Goal: Navigation & Orientation: Find specific page/section

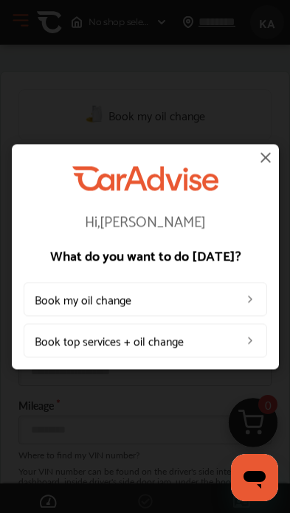
click at [265, 164] on img at bounding box center [266, 157] width 18 height 18
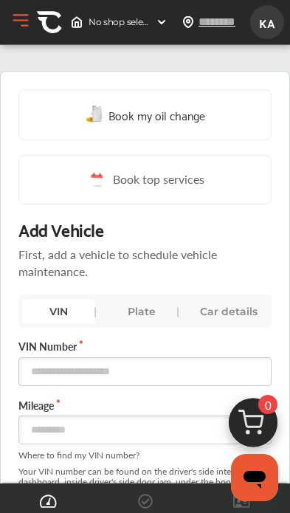
click at [212, 309] on div "Car details" at bounding box center [229, 312] width 72 height 24
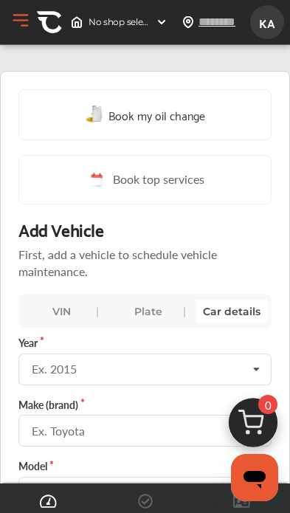
click at [144, 14] on div "No shop selected" at bounding box center [119, 22] width 109 height 24
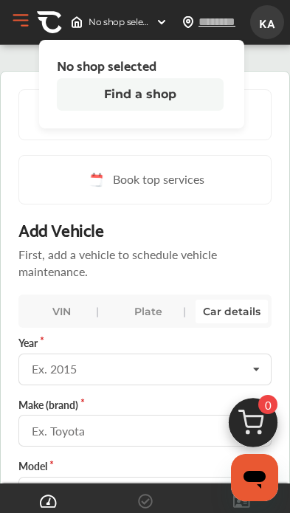
click at [81, 97] on button "Find a shop" at bounding box center [140, 94] width 167 height 33
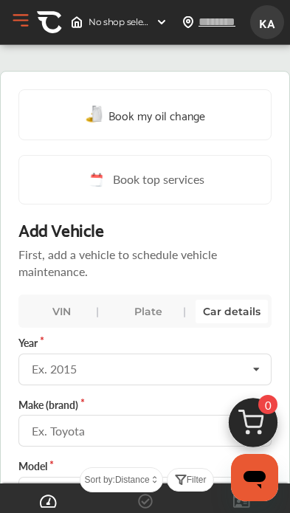
click at [264, 30] on span "KA" at bounding box center [267, 22] width 27 height 27
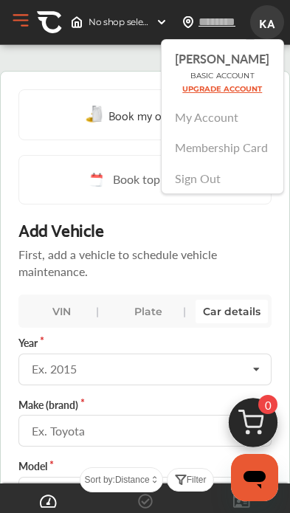
click at [196, 114] on link "My Account" at bounding box center [208, 117] width 64 height 17
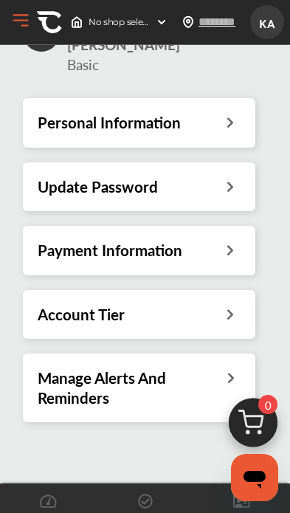
scroll to position [83, 0]
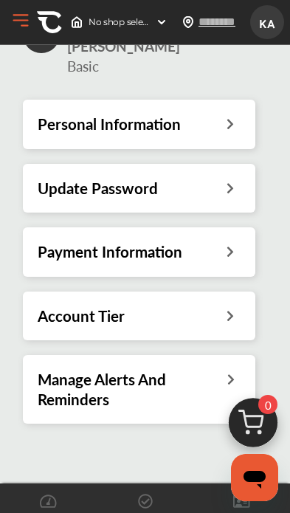
click at [272, 21] on span "KA" at bounding box center [267, 22] width 27 height 27
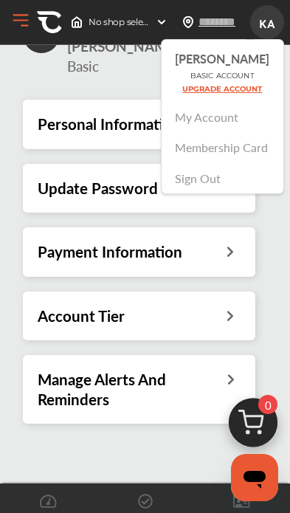
click at [258, 155] on link "Membership Card" at bounding box center [222, 147] width 93 height 17
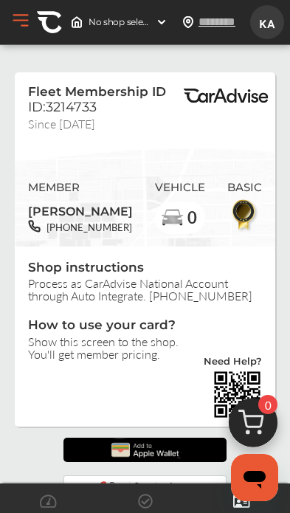
click at [182, 449] on img at bounding box center [145, 450] width 78 height 24
click at [21, 21] on button "Open Menu" at bounding box center [21, 21] width 22 height 22
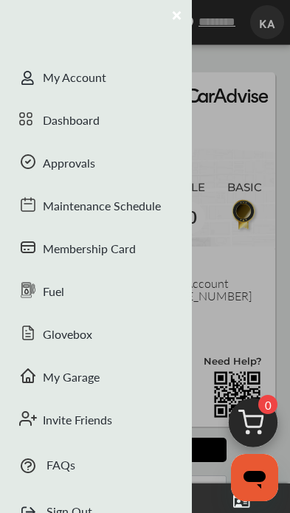
click at [92, 118] on div "Dashboard" at bounding box center [96, 121] width 192 height 43
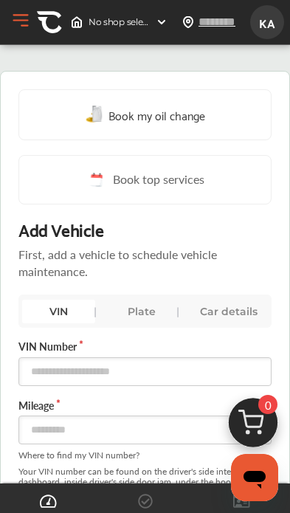
click at [20, 27] on button "Open Menu" at bounding box center [21, 21] width 22 height 22
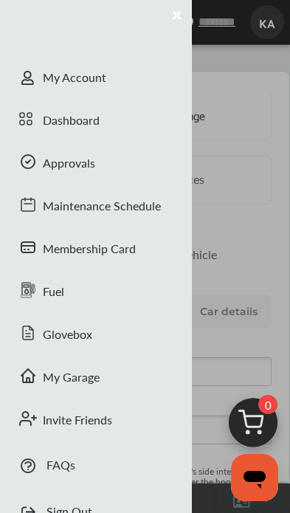
click at [134, 253] on div "Membership Card" at bounding box center [96, 250] width 192 height 43
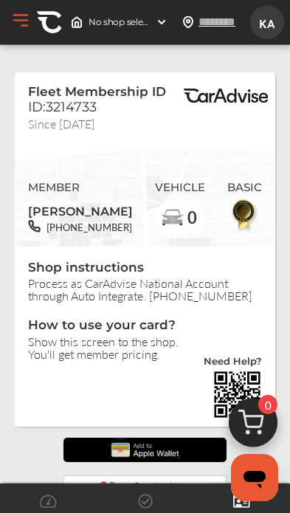
click at [16, 22] on button "Open Menu" at bounding box center [21, 21] width 22 height 22
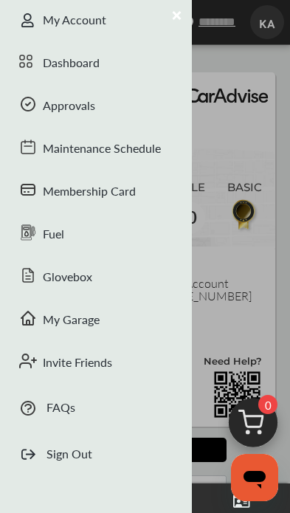
scroll to position [58, 0]
click at [234, 161] on div at bounding box center [145, 256] width 290 height 513
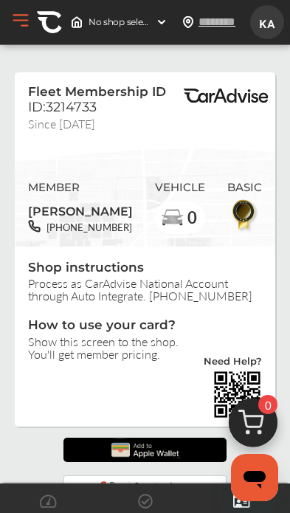
click at [29, 24] on button "Open Menu" at bounding box center [21, 21] width 22 height 22
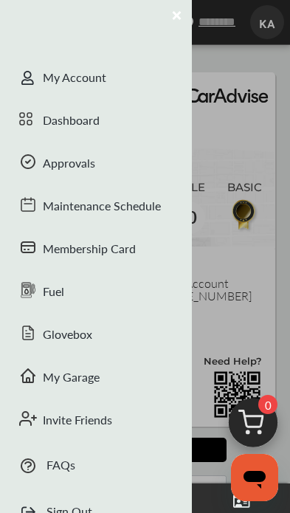
scroll to position [0, 0]
click at [95, 119] on div "Dashboard" at bounding box center [96, 121] width 192 height 43
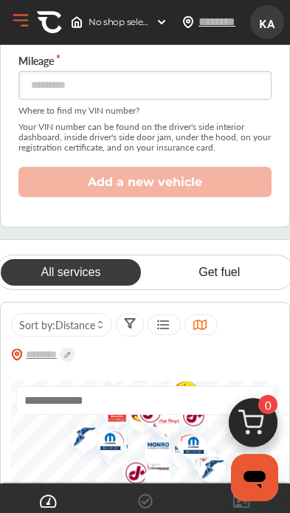
scroll to position [346, 0]
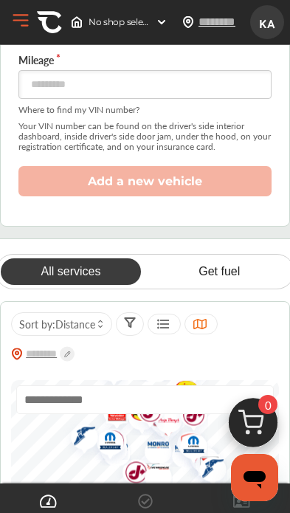
click at [231, 279] on link "Get fuel" at bounding box center [219, 272] width 140 height 27
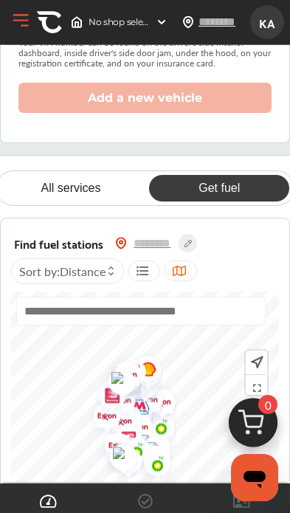
scroll to position [431, 0]
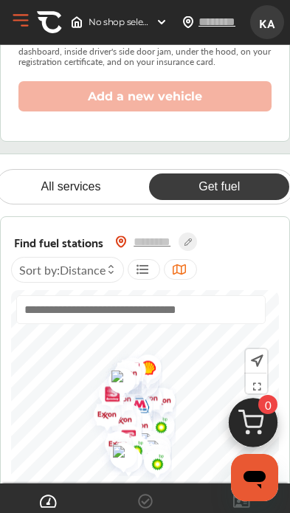
click at [209, 314] on input "text" at bounding box center [141, 310] width 250 height 29
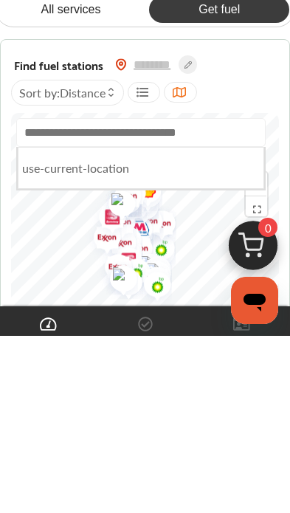
scroll to position [608, 0]
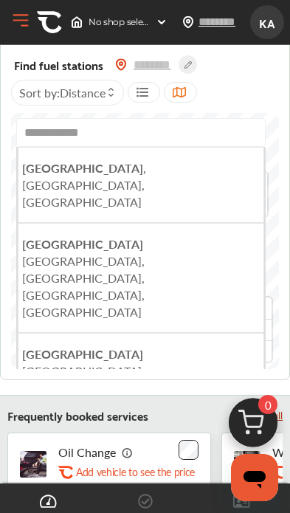
click at [219, 183] on li "[GEOGRAPHIC_DATA] , [GEOGRAPHIC_DATA], [GEOGRAPHIC_DATA]" at bounding box center [141, 185] width 247 height 76
type input "**********"
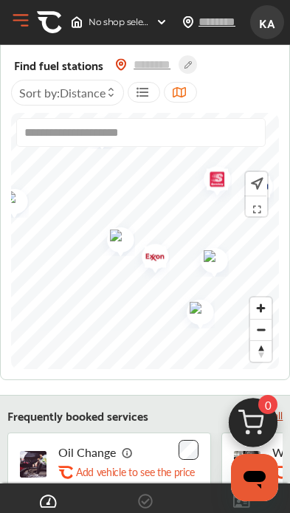
click at [119, 237] on img "Map marker" at bounding box center [115, 237] width 39 height 37
click at [211, 262] on img "Map marker" at bounding box center [209, 258] width 39 height 37
